Goal: Information Seeking & Learning: Find specific fact

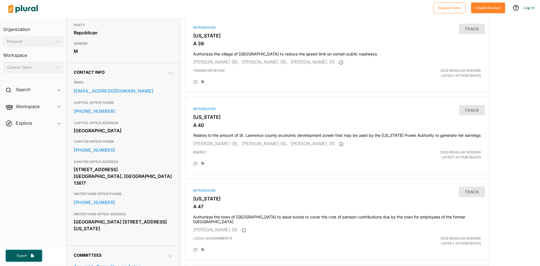
scroll to position [141, 0]
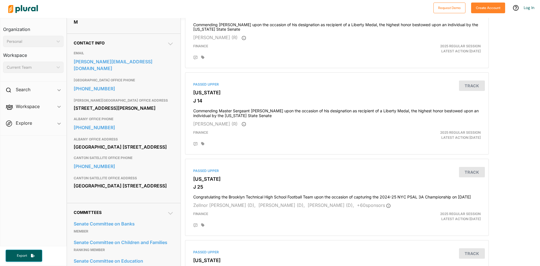
scroll to position [169, 0]
